Goal: Transaction & Acquisition: Purchase product/service

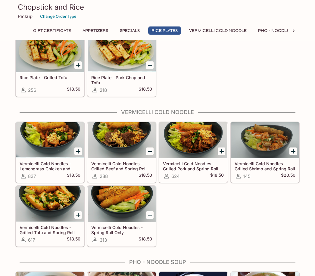
scroll to position [478, 0]
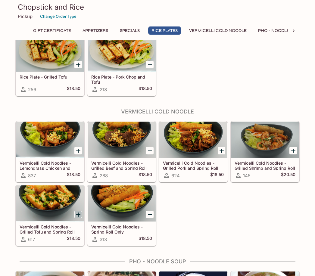
click at [77, 215] on icon "Add Vermicelli Cold Noodles - Grilled Tofu and Spring Roll" at bounding box center [78, 214] width 7 height 7
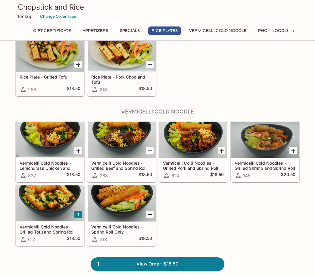
click at [296, 78] on div "Rice Plate - Lemongrass Chicken and Tofu 1309 $18.50 Rice Plate - Grilled Beef …" at bounding box center [156, 33] width 286 height 128
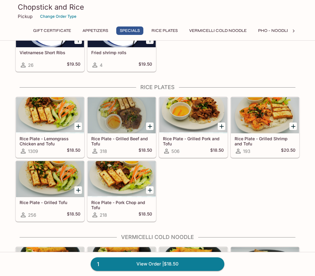
scroll to position [351, 0]
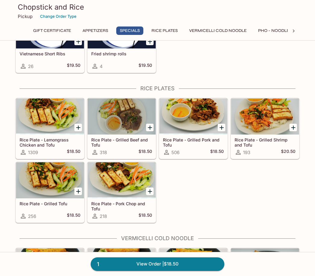
click at [290, 99] on div at bounding box center [265, 116] width 68 height 36
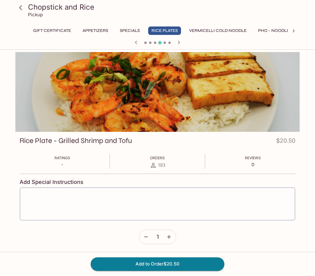
click at [217, 26] on button "Vermicelli Cold Noodle" at bounding box center [218, 30] width 64 height 8
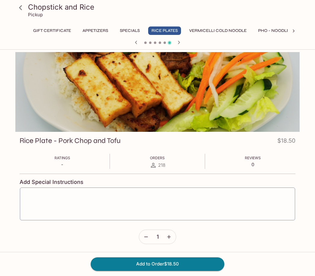
click at [213, 33] on button "Vermicelli Cold Noodle" at bounding box center [218, 30] width 64 height 8
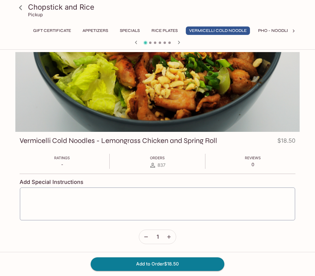
click at [222, 34] on button "Vermicelli Cold Noodle" at bounding box center [218, 30] width 64 height 8
click at [229, 32] on button "Vermicelli Cold Noodle" at bounding box center [218, 30] width 64 height 8
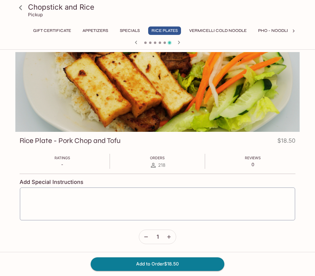
click at [223, 34] on button "Vermicelli Cold Noodle" at bounding box center [218, 30] width 64 height 8
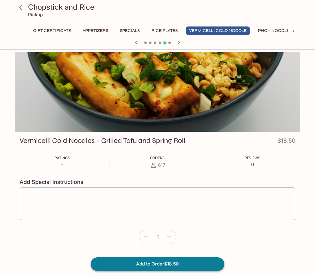
click at [110, 263] on button "Add to Order $18.50" at bounding box center [158, 263] width 134 height 13
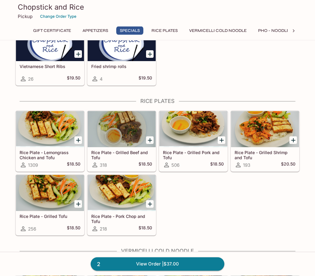
scroll to position [339, 0]
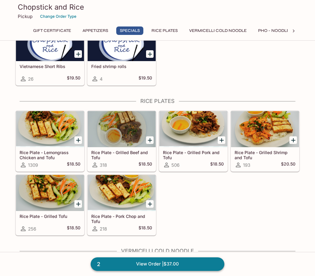
click at [147, 271] on link "2 View Order | $37.00" at bounding box center [158, 263] width 134 height 13
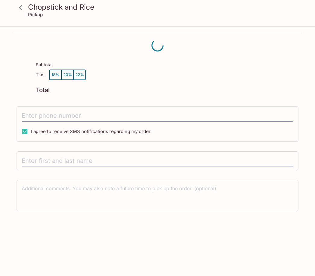
scroll to position [8, 0]
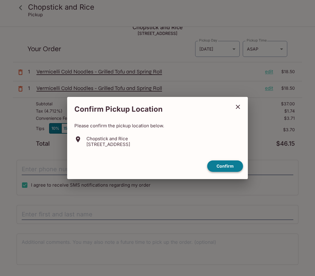
click at [228, 172] on button "Confirm" at bounding box center [225, 166] width 36 height 12
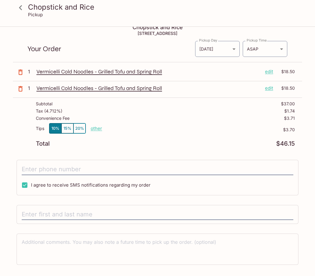
click at [269, 90] on p "edit" at bounding box center [269, 88] width 8 height 7
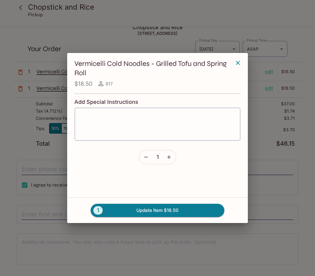
click at [143, 164] on button "button" at bounding box center [146, 157] width 14 height 14
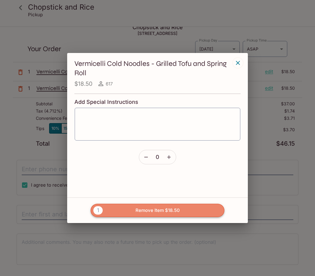
click at [138, 217] on button "1 Remove Item $18.50" at bounding box center [158, 210] width 134 height 13
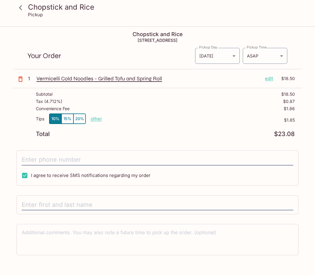
scroll to position [0, 0]
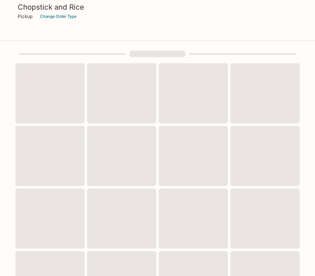
scroll to position [190, 0]
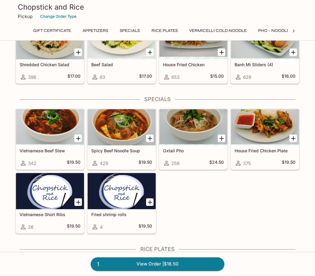
click at [245, 174] on div "Vietnamese Beef Stew 342 $19.50 Spicy Beef Noodle Soup 429 $19.50 Oxtail Pho 25…" at bounding box center [156, 170] width 286 height 128
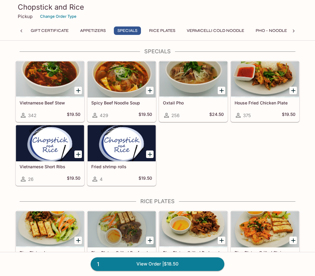
scroll to position [238, 0]
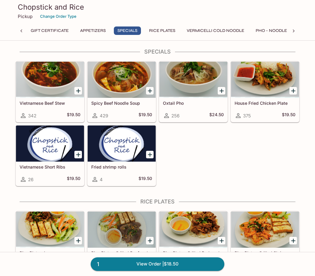
click at [76, 91] on icon "Add Vietnamese Beef Stew" at bounding box center [78, 91] width 4 height 4
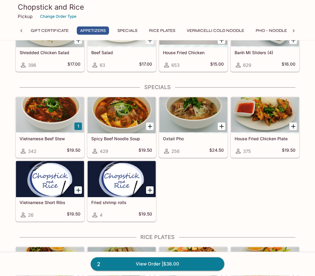
scroll to position [203, 0]
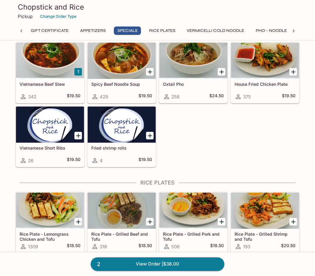
click at [280, 153] on div "1 Vietnamese Beef Stew 342 $19.50 Spicy Beef Noodle Soup 429 $19.50 Oxtail Pho …" at bounding box center [156, 104] width 286 height 128
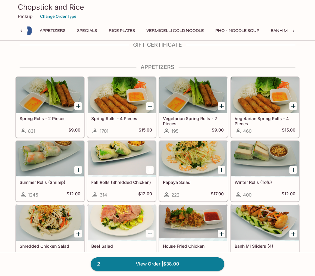
scroll to position [0, 0]
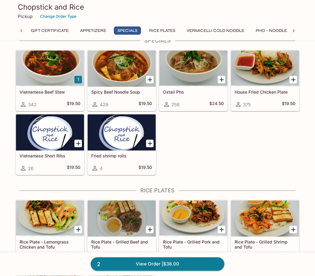
click at [291, 79] on icon "Add House Fried Chicken Plate" at bounding box center [293, 79] width 7 height 7
click at [293, 79] on button "1" at bounding box center [293, 80] width 8 height 8
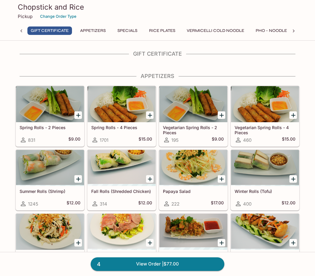
click at [23, 21] on div "Chopstick and Rice Pickup Change Order Type" at bounding box center [157, 12] width 289 height 24
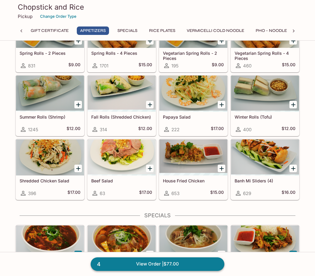
click at [125, 271] on link "4 View Order | $77.00" at bounding box center [158, 263] width 134 height 13
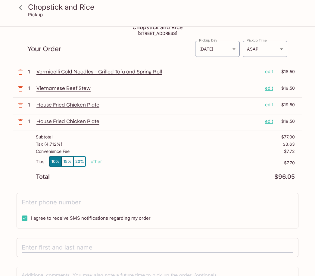
click at [26, 104] on button "button" at bounding box center [20, 105] width 15 height 15
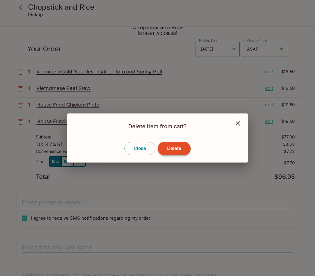
click at [179, 155] on button "Delete" at bounding box center [174, 148] width 33 height 13
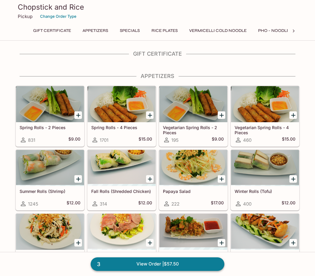
click at [117, 267] on link "3 View Order | $57.50" at bounding box center [158, 263] width 134 height 13
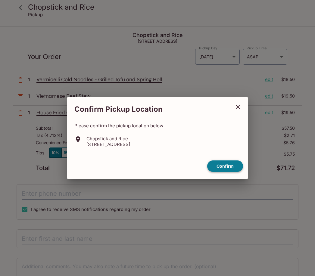
click at [218, 170] on button "Confirm" at bounding box center [225, 166] width 36 height 12
